Goal: Task Accomplishment & Management: Manage account settings

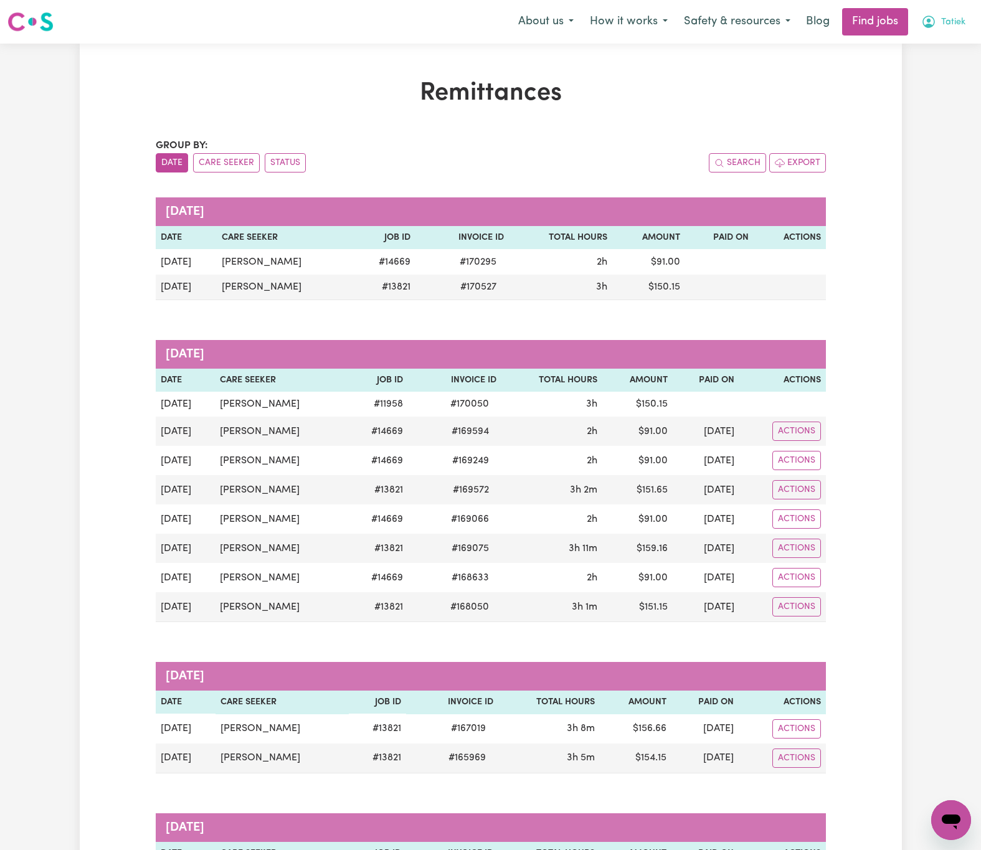
click at [958, 19] on span "Tatiek" at bounding box center [953, 23] width 24 height 14
click at [957, 93] on link "Logout" at bounding box center [924, 95] width 98 height 24
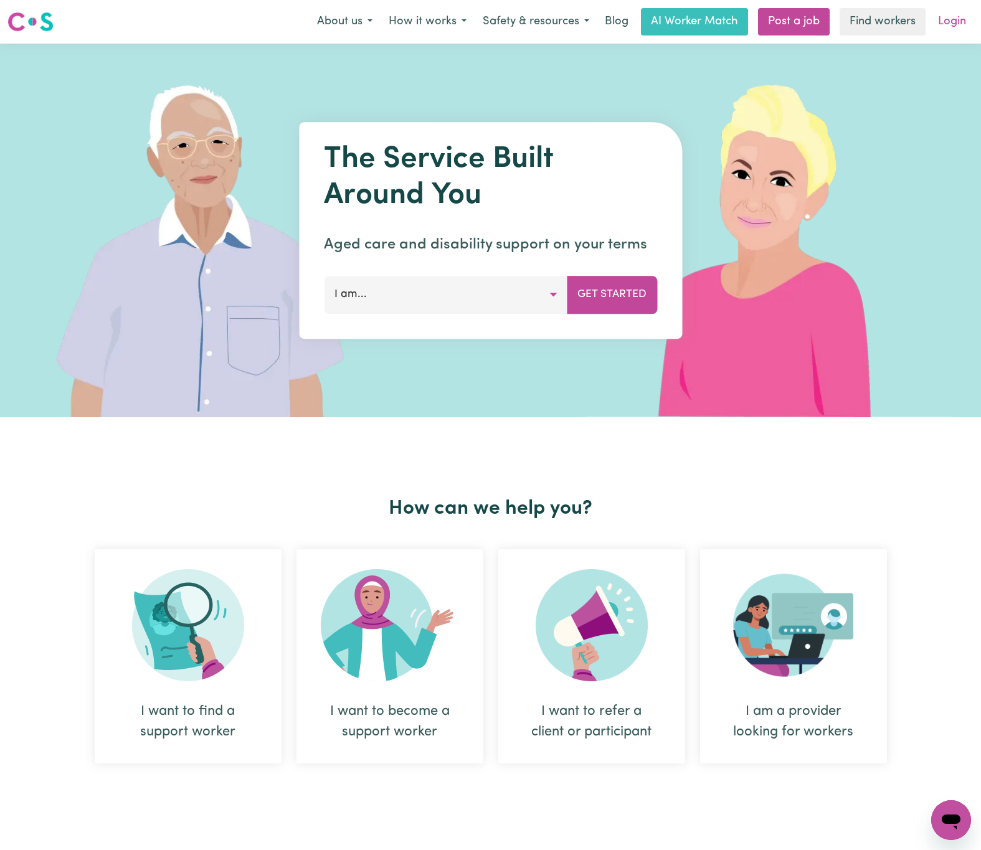
click at [941, 27] on link "Login" at bounding box center [952, 21] width 43 height 27
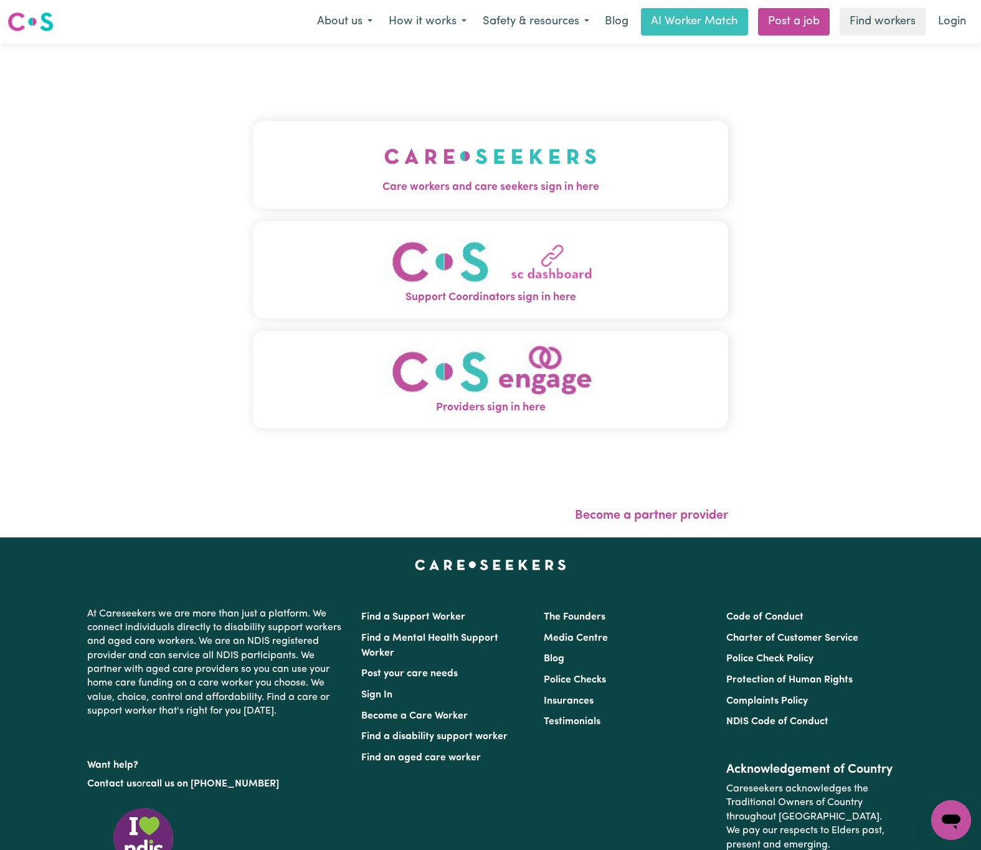
click at [384, 143] on img "Care workers and care seekers sign in here" at bounding box center [490, 156] width 212 height 46
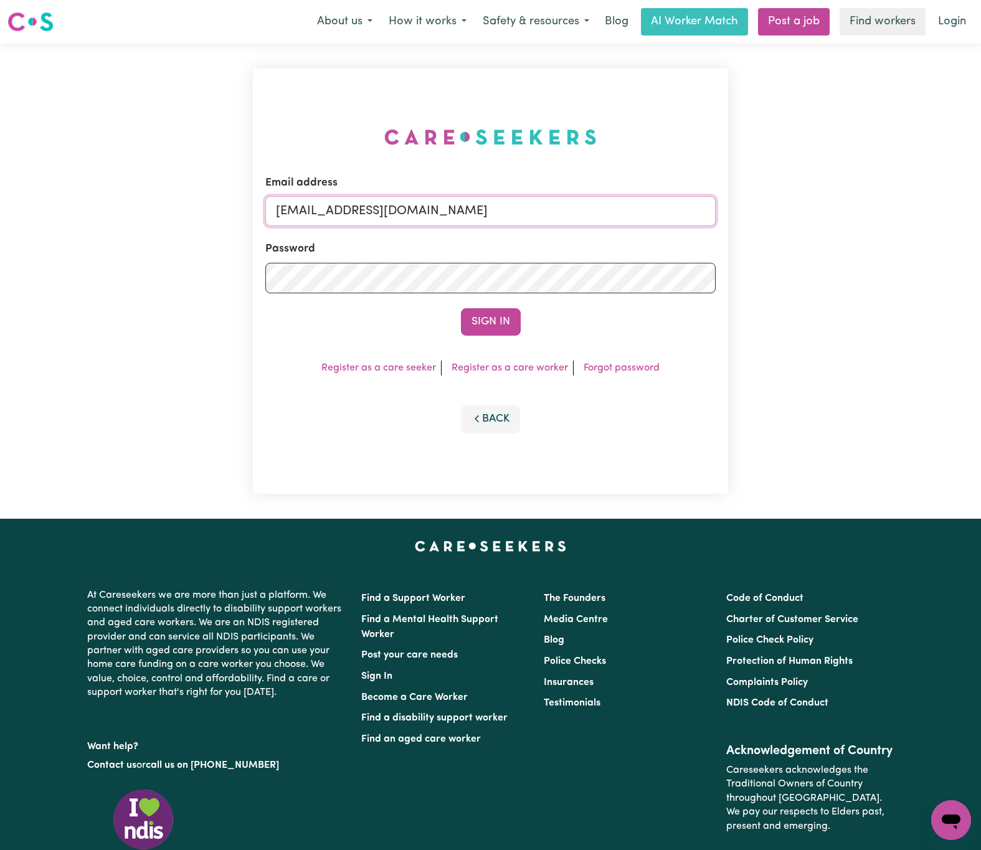
drag, startPoint x: 343, startPoint y: 201, endPoint x: 700, endPoint y: 206, distance: 357.1
click at [700, 206] on input "[EMAIL_ADDRESS][DOMAIN_NAME]" at bounding box center [490, 211] width 451 height 30
paste input "[EMAIL_ADDRESS][DOMAIN_NAME]"
type input "superuser~[EMAIL_ADDRESS][DOMAIN_NAME]"
click at [461, 308] on button "Sign In" at bounding box center [491, 321] width 60 height 27
